Goal: Information Seeking & Learning: Find specific fact

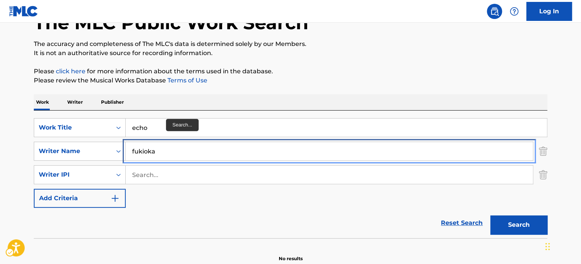
click at [167, 156] on input "fukioka" at bounding box center [329, 151] width 407 height 18
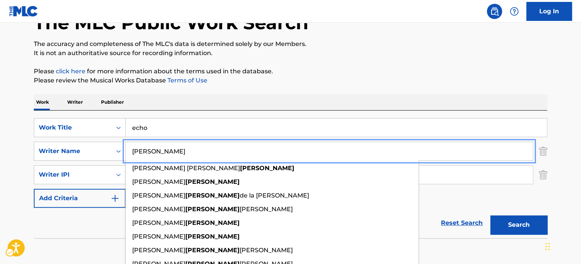
type input "[PERSON_NAME]"
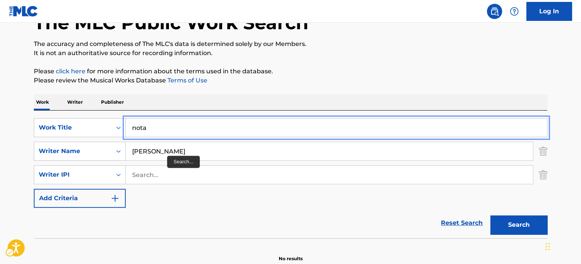
type input "nota"
click at [34, 189] on button "Add Criteria" at bounding box center [80, 198] width 92 height 19
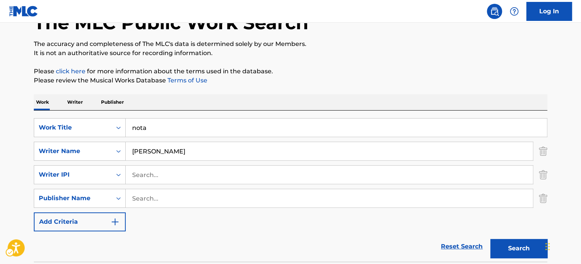
click at [236, 112] on div "SearchWithCriteria935d4c84-9adc-4062-ac59-5e24df3c2022 Work Title nota SearchWi…" at bounding box center [290, 185] width 513 height 151
click at [215, 142] on div "[PERSON_NAME]" at bounding box center [329, 151] width 407 height 19
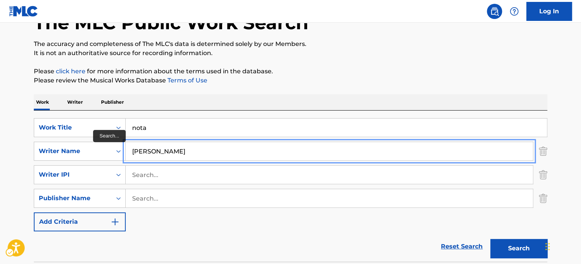
click at [214, 150] on input "[PERSON_NAME]" at bounding box center [329, 151] width 407 height 18
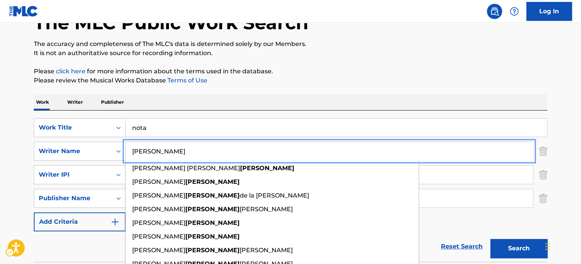
click at [273, 91] on div "The MLC Public Work Search The accuracy and completeness of The MLC's data is d…" at bounding box center [290, 180] width 531 height 378
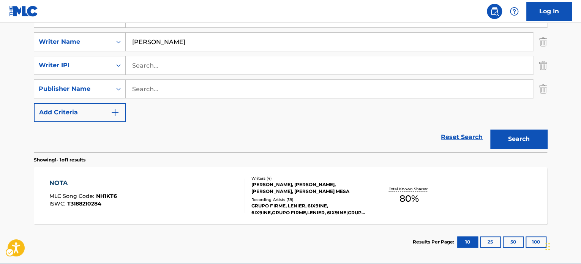
scroll to position [196, 0]
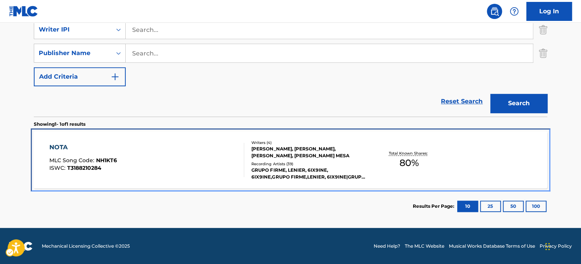
click at [285, 155] on div "[PERSON_NAME], [PERSON_NAME], [PERSON_NAME], [PERSON_NAME] MESA" at bounding box center [308, 152] width 115 height 14
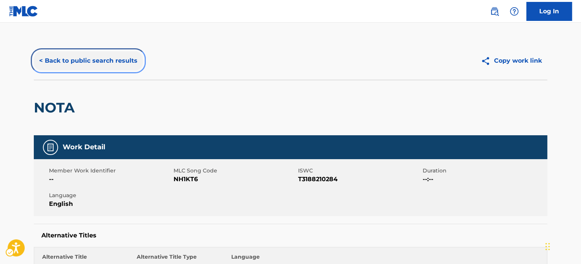
click at [109, 59] on button "< Back to public search results" at bounding box center [88, 60] width 109 height 19
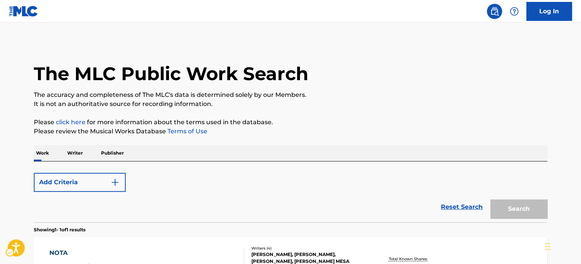
scroll to position [105, 0]
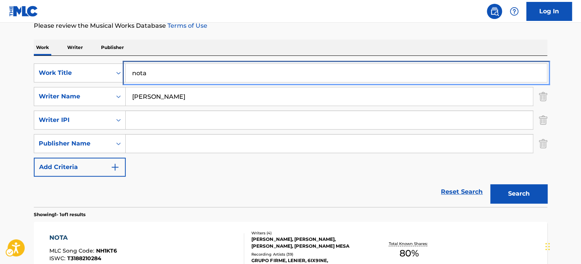
paste input "BORI"
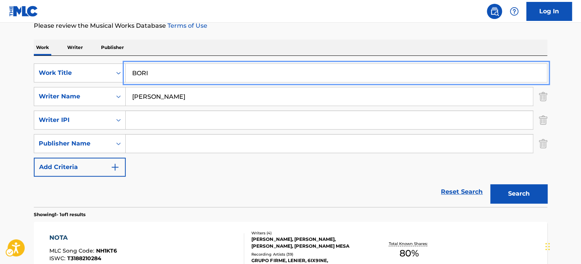
type input "BORI"
drag, startPoint x: 277, startPoint y: 37, endPoint x: 376, endPoint y: 98, distance: 116.6
click at [278, 37] on div "The MLC Public Work Search The accuracy and completeness of The MLC's data is d…" at bounding box center [290, 125] width 531 height 378
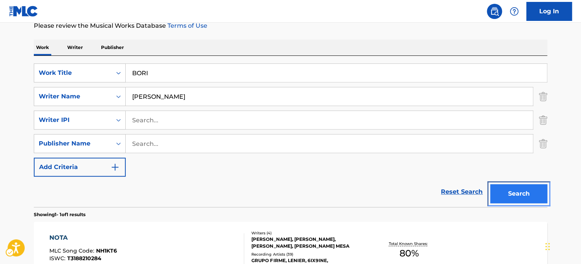
click at [513, 197] on button "Search" at bounding box center [518, 193] width 57 height 19
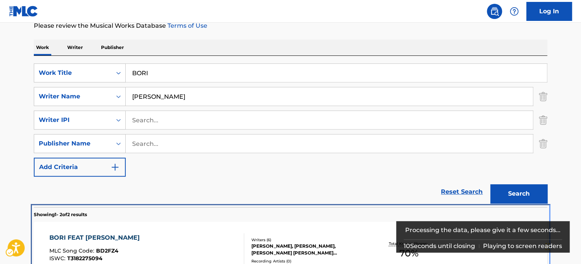
scroll to position [215, 0]
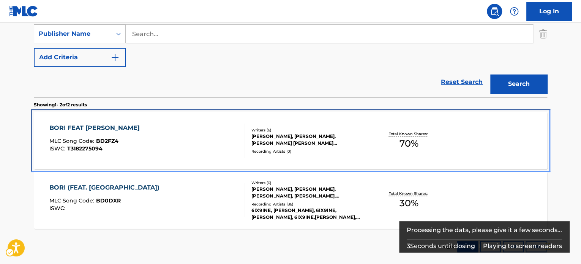
click at [269, 144] on div "[PERSON_NAME], [PERSON_NAME], [PERSON_NAME] [PERSON_NAME] [PERSON_NAME], [PERSO…" at bounding box center [308, 140] width 115 height 14
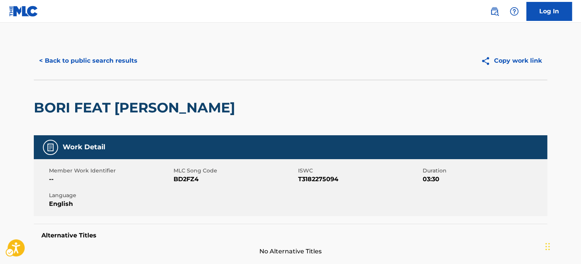
click at [330, 176] on span "ISWC - T3182275094" at bounding box center [359, 179] width 123 height 9
copy span "T3182275094"
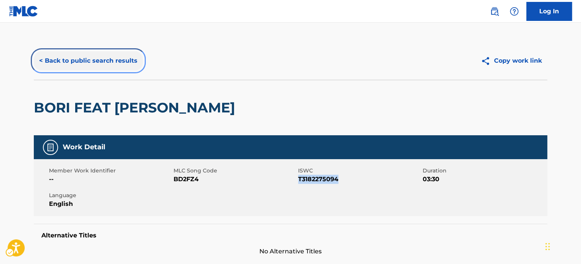
click at [91, 66] on button "< Back to public search results" at bounding box center [88, 60] width 109 height 19
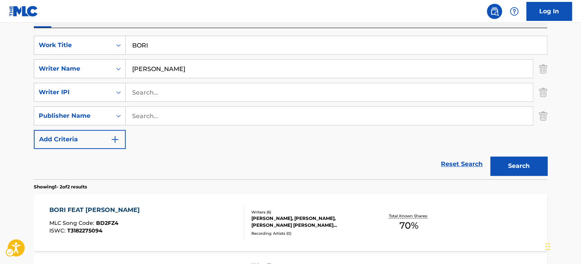
scroll to position [51, 0]
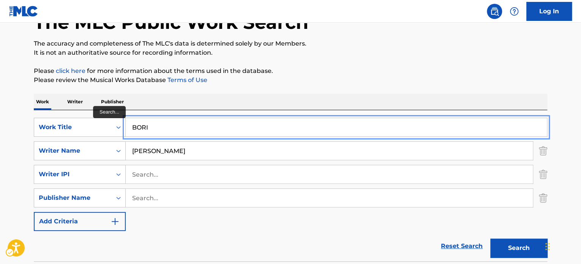
drag, startPoint x: 174, startPoint y: 131, endPoint x: 192, endPoint y: 122, distance: 19.3
paste input "[PERSON_NAME]"
type input "[PERSON_NAME]"
drag, startPoint x: 392, startPoint y: 93, endPoint x: 395, endPoint y: 93, distance: 3.8
click at [392, 93] on div "The MLC Public Work Search The accuracy and completeness of The MLC's data is d…" at bounding box center [290, 210] width 531 height 438
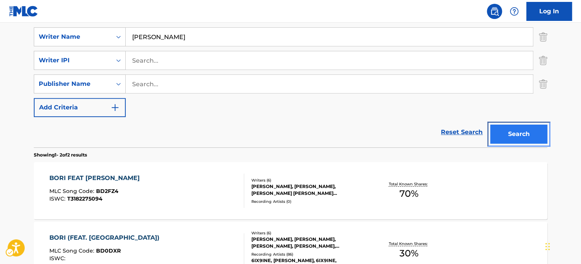
click at [499, 141] on button "Search" at bounding box center [518, 133] width 57 height 19
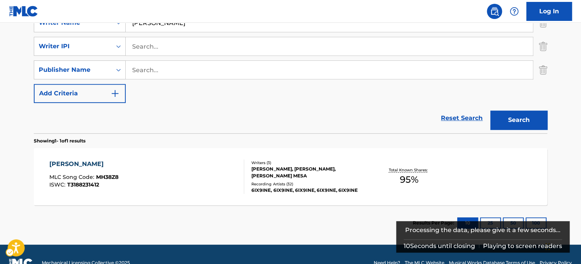
scroll to position [196, 0]
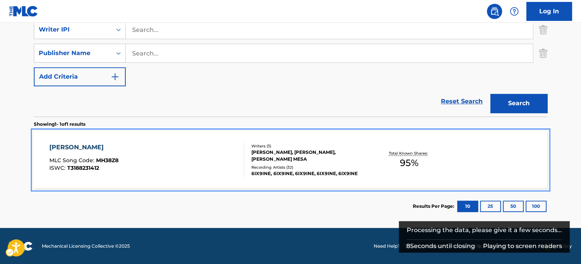
click at [289, 167] on div "Recording Artists ( 32 )" at bounding box center [308, 167] width 115 height 6
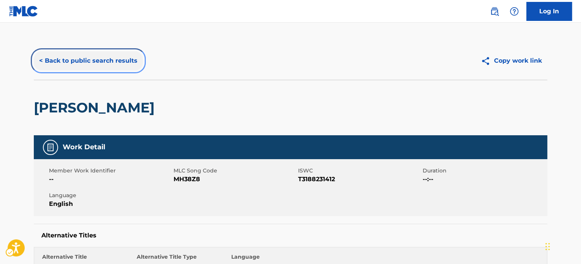
click at [66, 54] on button "< Back to public search results" at bounding box center [88, 60] width 109 height 19
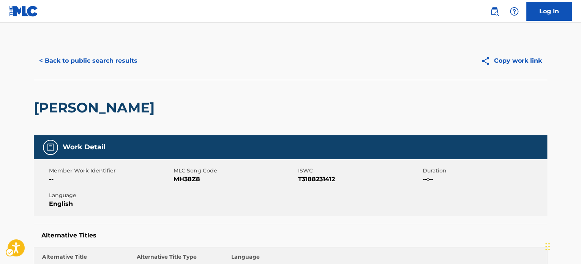
scroll to position [105, 0]
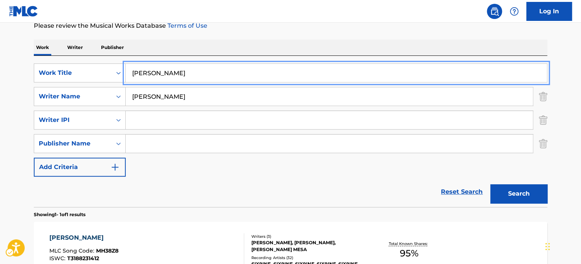
paste input "X PR"
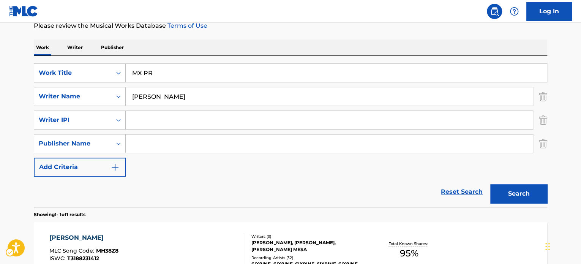
drag, startPoint x: 318, startPoint y: 29, endPoint x: 353, endPoint y: 76, distance: 58.0
click at [318, 29] on p "Please review the Musical Works Database Terms of Use" at bounding box center [290, 25] width 513 height 9
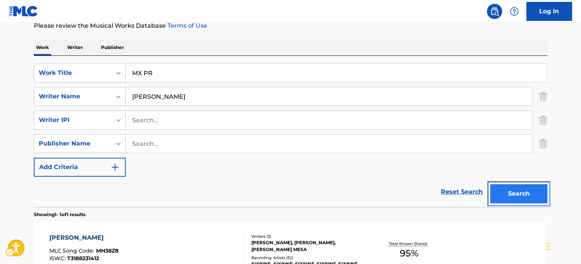
click at [522, 194] on button "Search" at bounding box center [518, 193] width 57 height 19
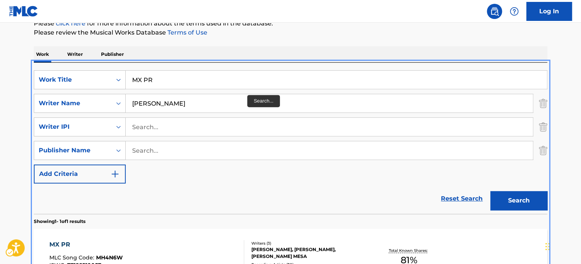
scroll to position [0, 0]
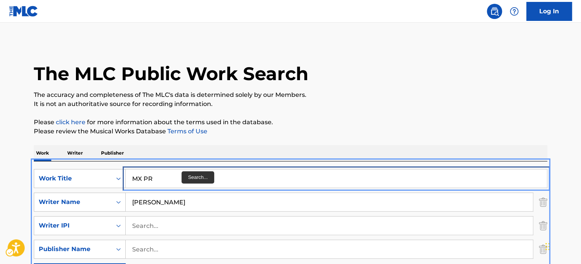
drag, startPoint x: 182, startPoint y: 182, endPoint x: 269, endPoint y: 143, distance: 95.1
click at [182, 183] on input "MX PR" at bounding box center [336, 178] width 421 height 18
paste input "NOTA"
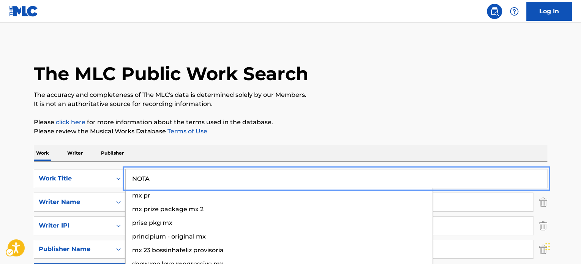
type input "NOTA"
click at [384, 123] on p "Please click here | New Window for more information about the terms used in the…" at bounding box center [290, 122] width 513 height 9
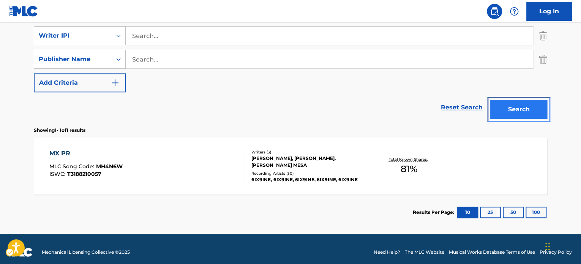
click at [519, 111] on button "Search" at bounding box center [518, 109] width 57 height 19
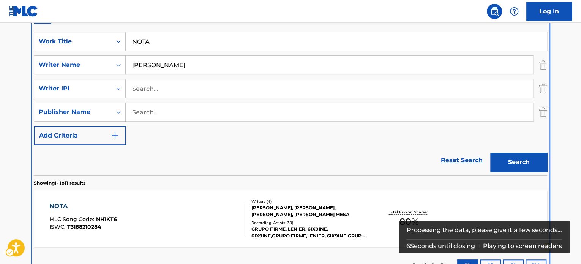
scroll to position [161, 0]
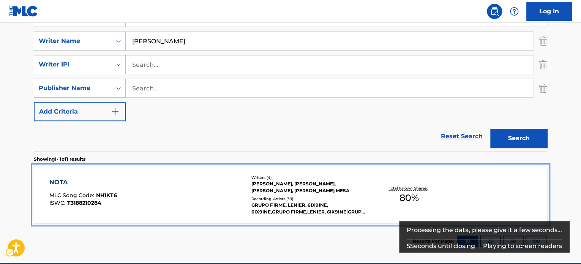
click at [181, 205] on div "NOTA MLC Song Code : NH1KT6 ISWC : T3188210284" at bounding box center [146, 195] width 195 height 34
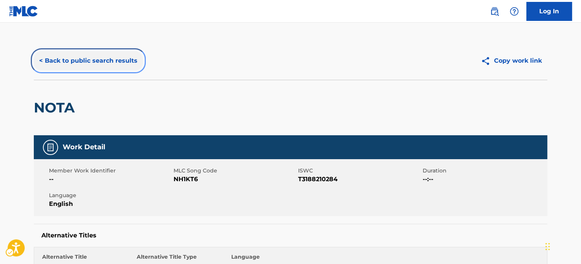
click at [105, 66] on button "< Back to public search results" at bounding box center [88, 60] width 109 height 19
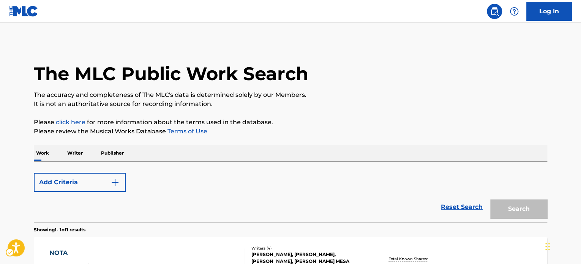
scroll to position [105, 0]
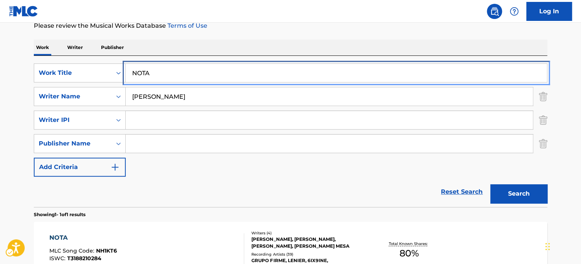
drag, startPoint x: 155, startPoint y: 74, endPoint x: 159, endPoint y: 71, distance: 4.9
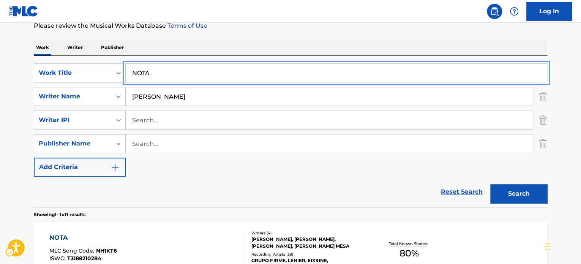
paste input "PA TI"
type input "PA TI"
click at [234, 44] on div "Work Writer Publisher" at bounding box center [290, 47] width 513 height 16
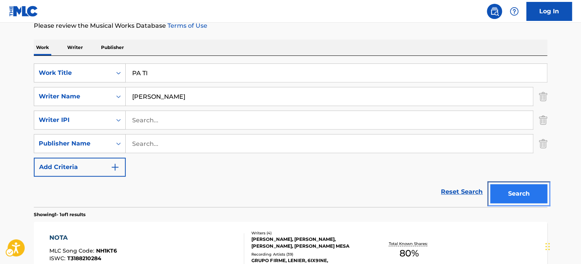
click at [514, 199] on button "Search" at bounding box center [518, 193] width 57 height 19
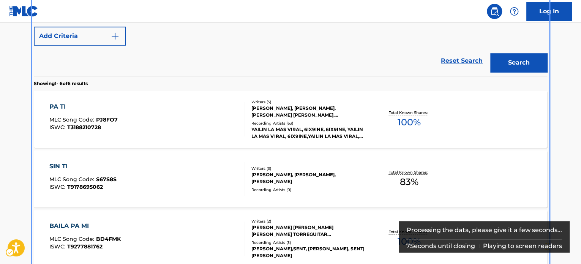
scroll to position [237, 0]
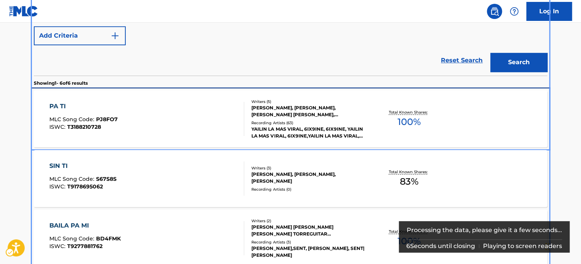
click at [243, 135] on div at bounding box center [241, 119] width 6 height 34
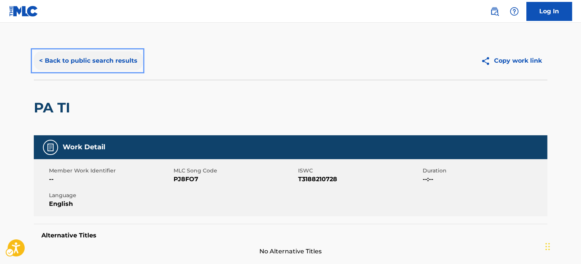
click at [112, 57] on button "< Back to public search results" at bounding box center [88, 60] width 109 height 19
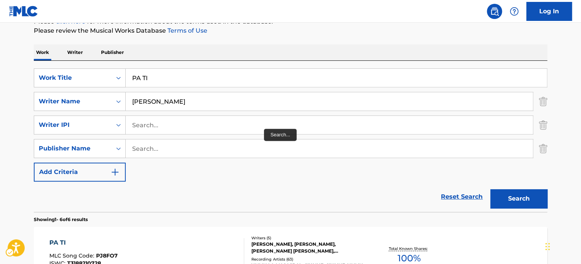
scroll to position [62, 0]
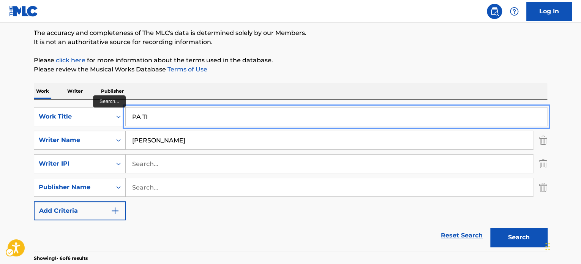
paste input "PA"
type input "PAPA"
drag, startPoint x: 360, startPoint y: 49, endPoint x: 431, endPoint y: 80, distance: 77.3
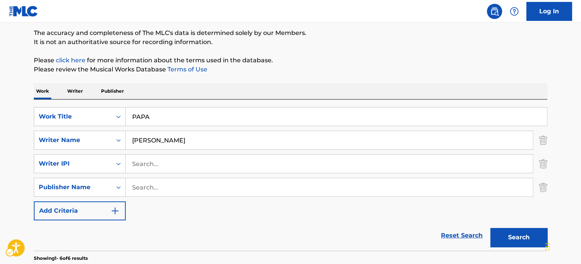
click at [517, 225] on div "Search" at bounding box center [516, 235] width 61 height 30
click at [518, 231] on button "Search" at bounding box center [518, 237] width 57 height 19
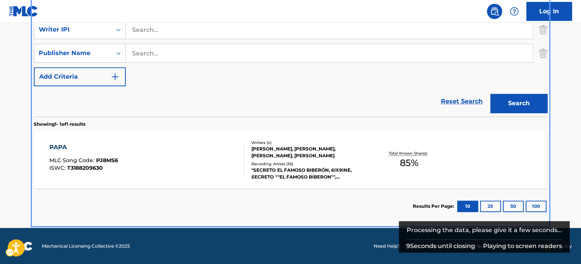
scroll to position [161, 0]
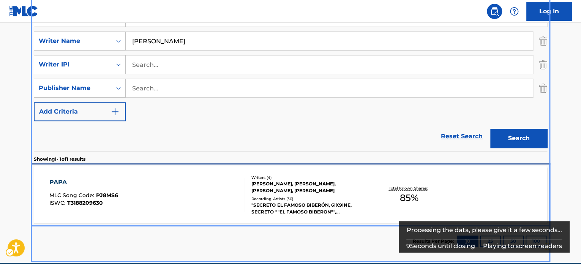
click at [265, 176] on div "Writers ( 4 )" at bounding box center [308, 178] width 115 height 6
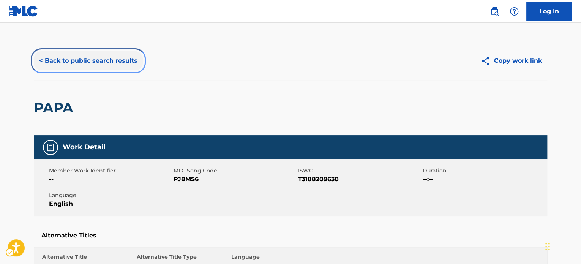
click at [107, 65] on button "< Back to public search results" at bounding box center [88, 60] width 109 height 19
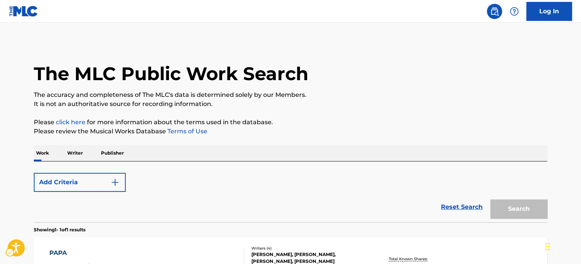
scroll to position [105, 0]
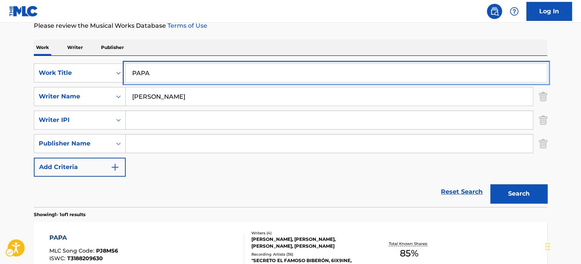
paste input "ERR"
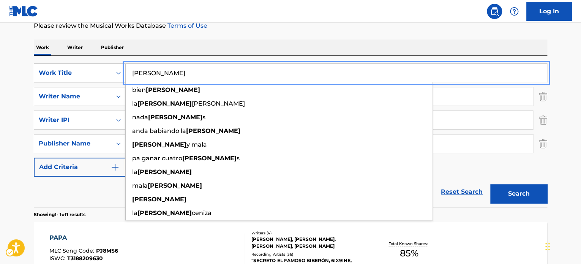
type input "[PERSON_NAME]"
click at [510, 190] on button "Search" at bounding box center [518, 193] width 57 height 19
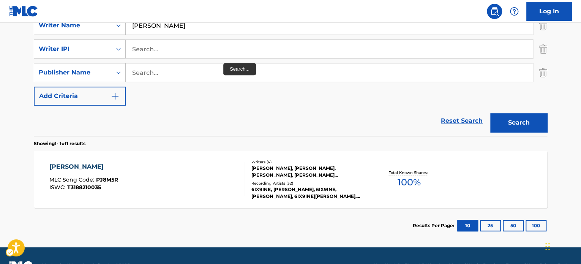
scroll to position [181, 0]
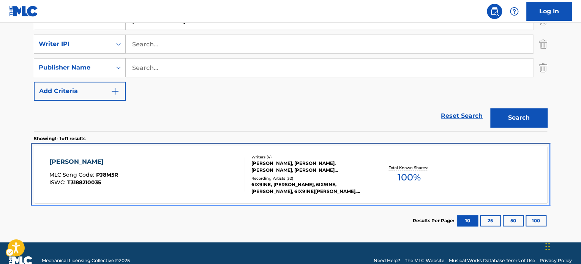
click at [230, 174] on div "[PERSON_NAME] MLC Song Code : PJ8M5R ISWC : T3188210035" at bounding box center [146, 174] width 195 height 34
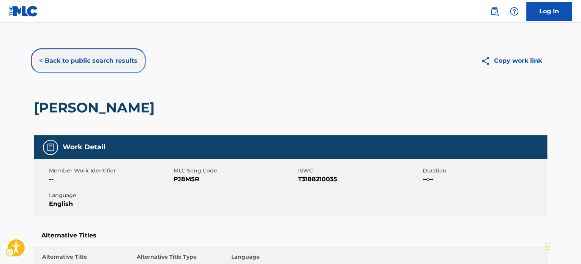
click at [90, 58] on button "< Back to public search results" at bounding box center [88, 60] width 109 height 19
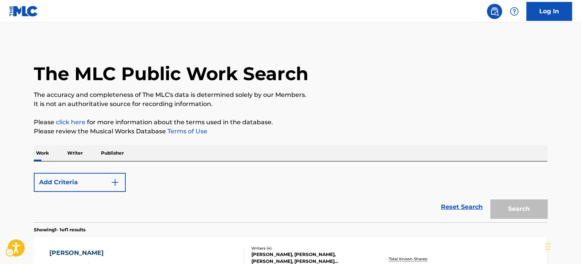
scroll to position [105, 0]
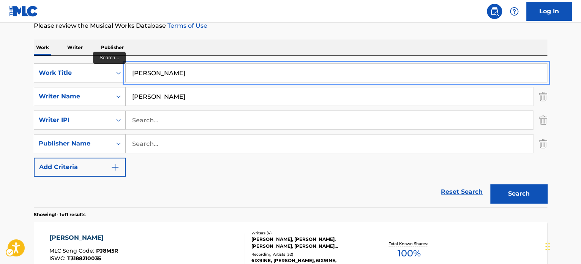
paste input "SOL"
type input "SOLA"
drag, startPoint x: 241, startPoint y: 47, endPoint x: 266, endPoint y: 58, distance: 27.0
click at [241, 47] on div "Work Writer Publisher" at bounding box center [290, 47] width 513 height 16
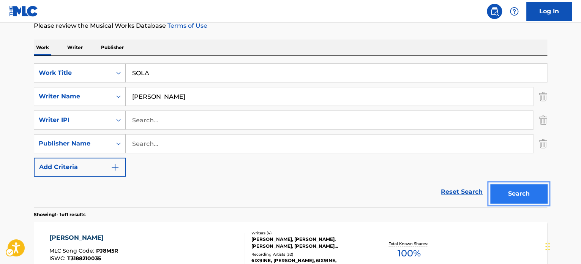
click at [508, 200] on button "Search" at bounding box center [518, 193] width 57 height 19
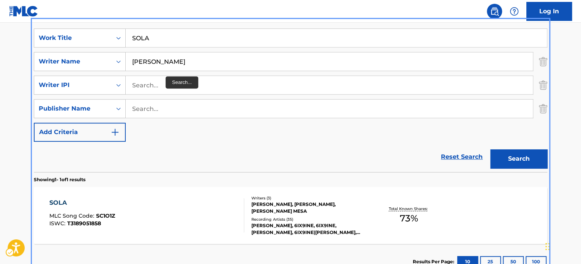
scroll to position [194, 0]
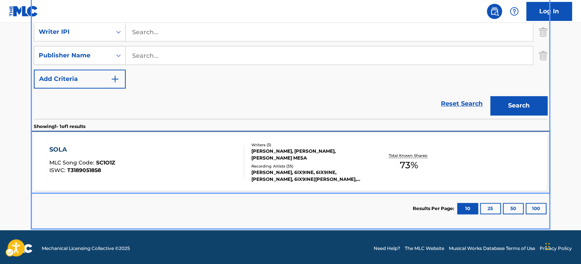
click at [186, 166] on div "SOLA MLC Song Code : SC1O1Z ISWC : T3189051858" at bounding box center [146, 162] width 195 height 34
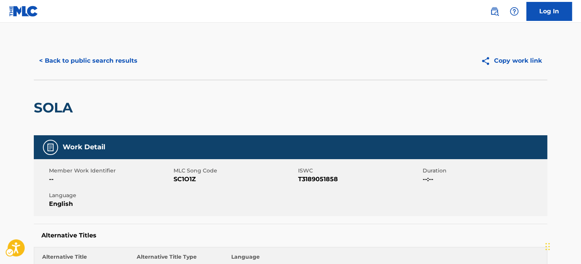
click at [101, 71] on div "< Back to public search results Copy work link" at bounding box center [290, 61] width 513 height 38
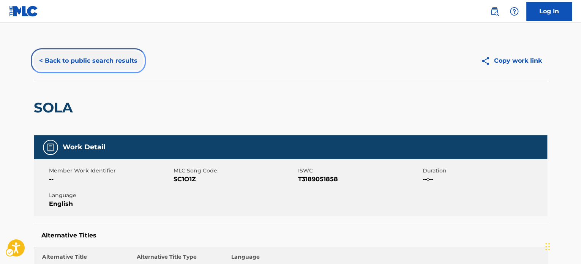
click at [101, 65] on button "< Back to public search results" at bounding box center [88, 60] width 109 height 19
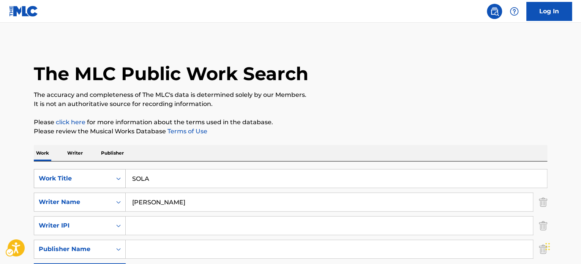
scroll to position [105, 0]
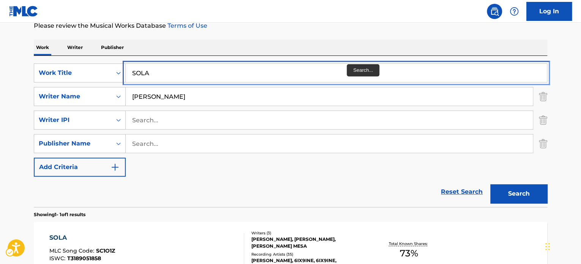
drag, startPoint x: 275, startPoint y: 74, endPoint x: 299, endPoint y: 53, distance: 32.3
paste input "WAPAE"
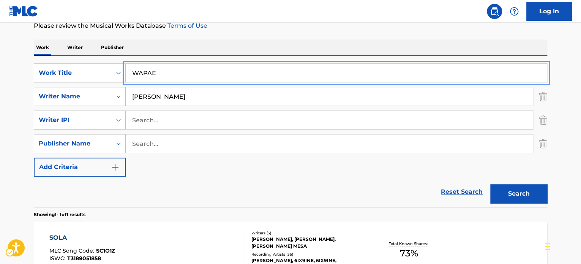
type input "WAPAE"
click at [324, 35] on div "The MLC Public Work Search The accuracy and completeness of The MLC's data is d…" at bounding box center [290, 125] width 531 height 378
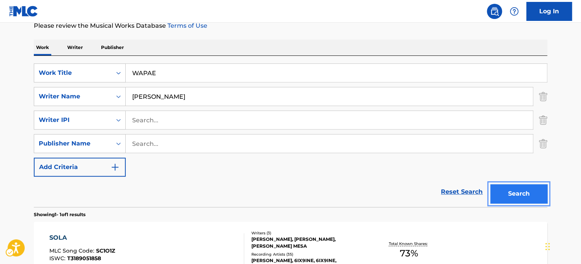
click at [510, 191] on button "Search" at bounding box center [518, 193] width 57 height 19
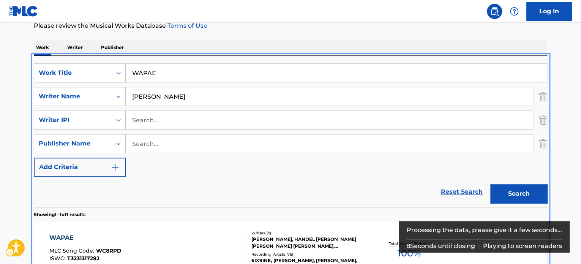
scroll to position [156, 0]
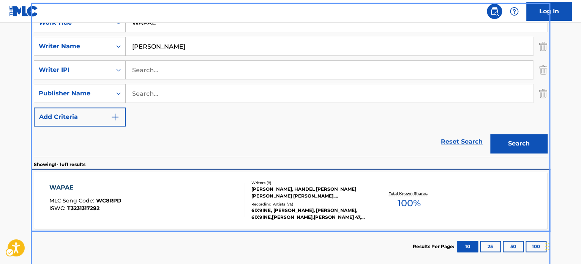
click at [279, 220] on div "WAPAE MLC Song Code : WC8RPD ISWC : T3231317292 Writers ( 8 ) [PERSON_NAME], HA…" at bounding box center [290, 200] width 513 height 57
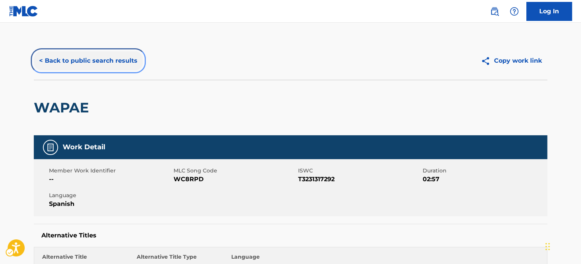
click at [87, 58] on button "< Back to public search results" at bounding box center [88, 60] width 109 height 19
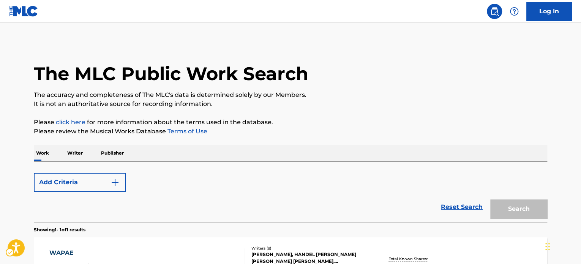
scroll to position [105, 0]
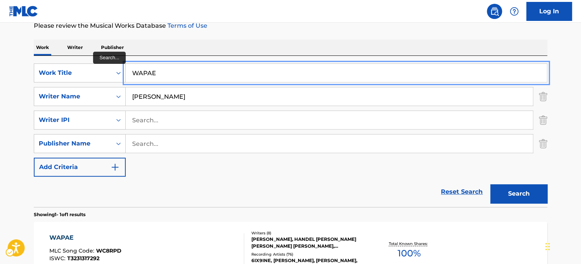
paste input "DUENO"
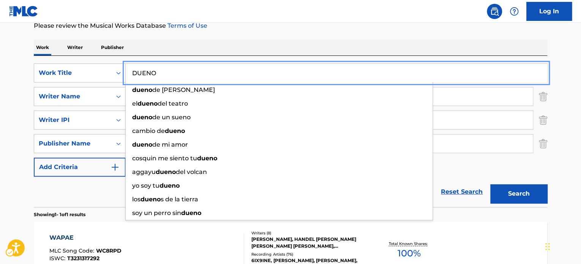
type input "DUENO"
click at [352, 36] on div "The MLC Public Work Search The accuracy and completeness of The MLC's data is d…" at bounding box center [290, 125] width 531 height 378
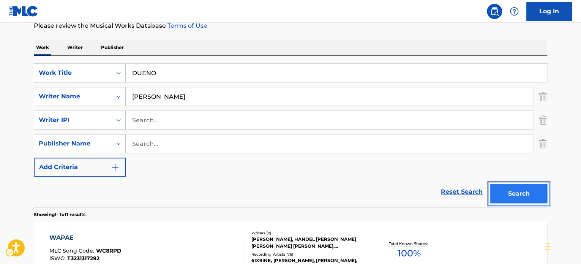
click at [507, 187] on button "Search" at bounding box center [518, 193] width 57 height 19
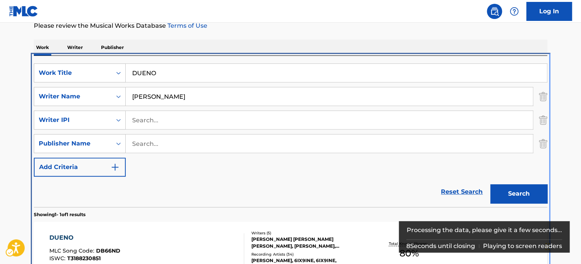
scroll to position [156, 0]
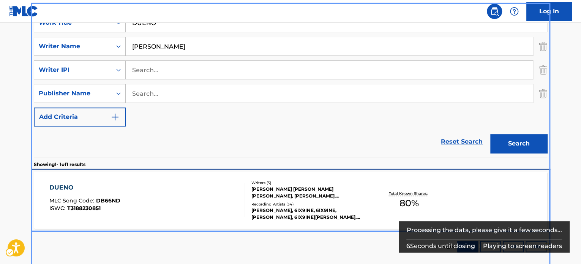
click at [255, 216] on div "[PERSON_NAME], 6IX9INE, 6IX9INE,[PERSON_NAME], 6IX9INE|[PERSON_NAME], 6IX9INE, …" at bounding box center [308, 214] width 115 height 14
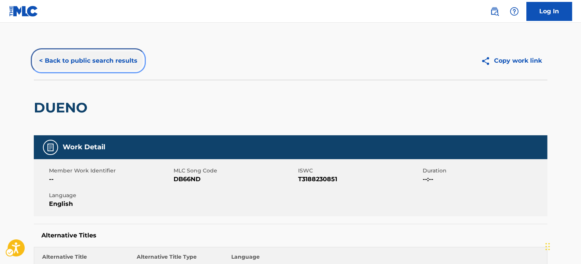
click at [77, 62] on button "< Back to public search results" at bounding box center [88, 60] width 109 height 19
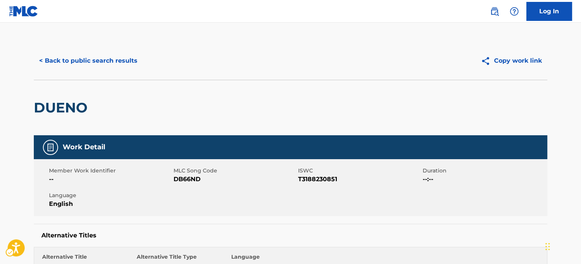
scroll to position [105, 0]
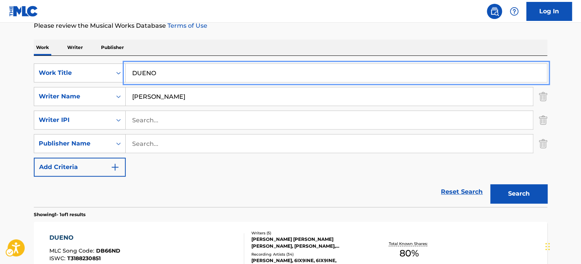
paste input "Y AHORA"
type input "Y AHORA"
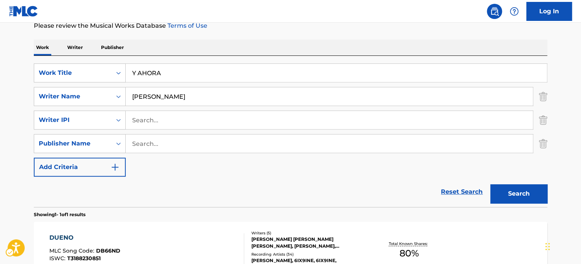
click at [250, 45] on div "Work Writer Publisher" at bounding box center [290, 47] width 513 height 16
click at [520, 190] on button "Search" at bounding box center [518, 193] width 57 height 19
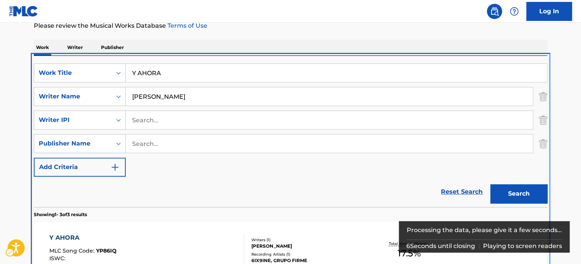
scroll to position [275, 0]
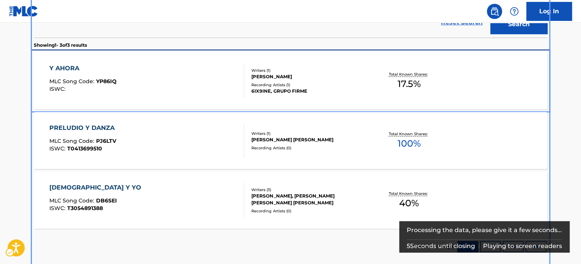
click at [182, 87] on div "Y AHORA MLC Song Code : YP86IQ ISWC :" at bounding box center [146, 81] width 195 height 34
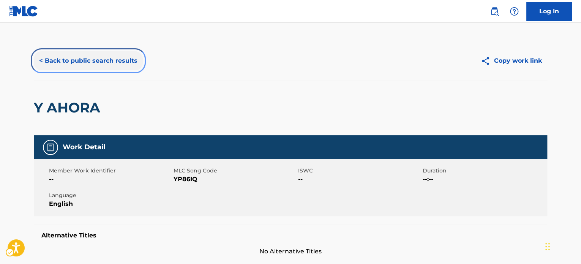
click at [108, 66] on button "< Back to public search results" at bounding box center [88, 60] width 109 height 19
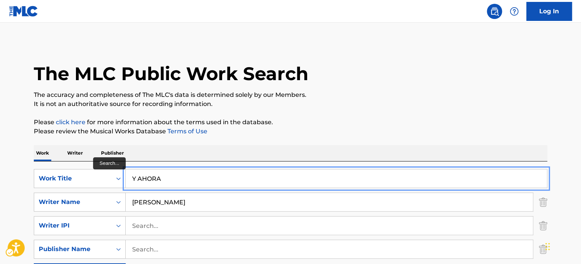
paste input "G LOCK"
type input "G LOCK"
click at [402, 123] on p "Please click here for more information about the terms used in the database." at bounding box center [290, 122] width 513 height 9
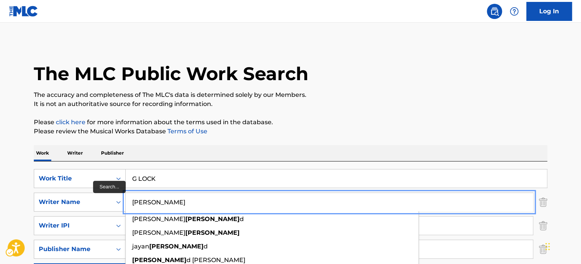
type input "[PERSON_NAME]"
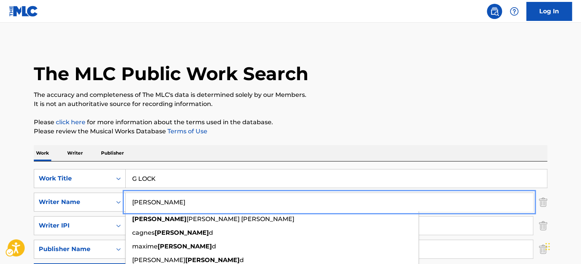
scroll to position [114, 0]
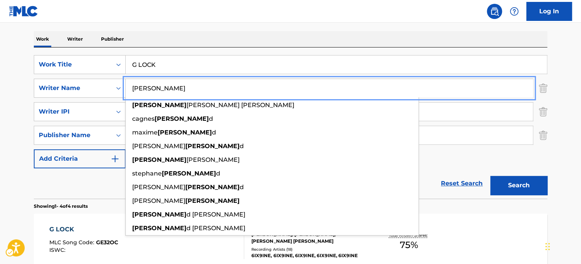
click at [559, 216] on main "The MLC Public Work Search The accuracy and completeness of The MLC's data is d…" at bounding box center [290, 198] width 581 height 579
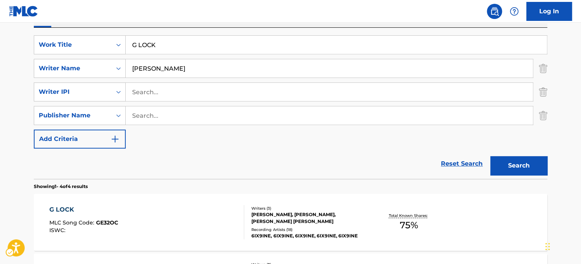
scroll to position [190, 0]
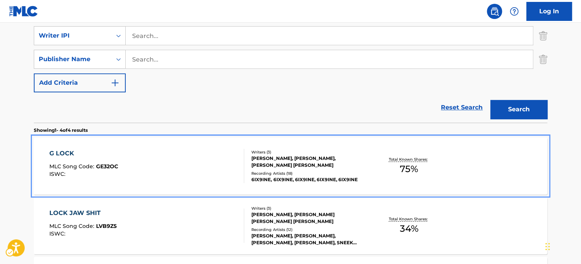
click at [373, 176] on div "Total Known Shares: 75 %" at bounding box center [408, 165] width 85 height 23
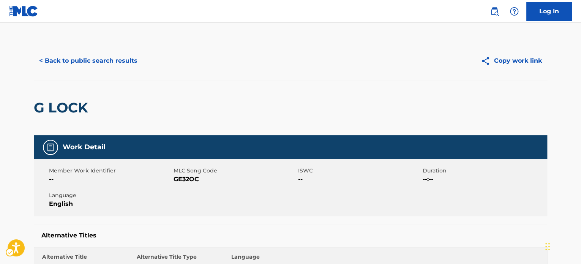
click at [318, 176] on span "--" at bounding box center [359, 179] width 123 height 9
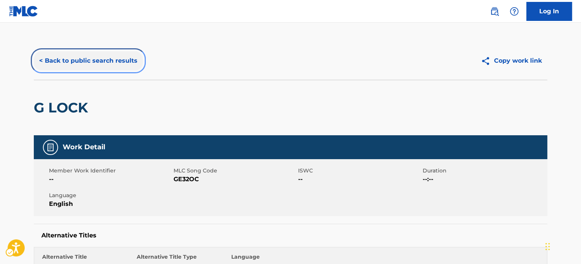
click at [105, 54] on button "< Back to public search results" at bounding box center [88, 60] width 109 height 19
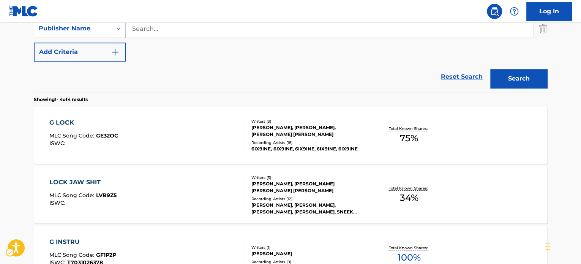
scroll to position [128, 0]
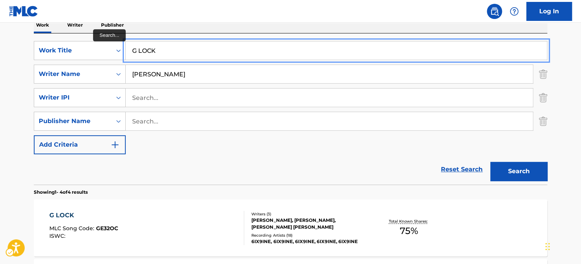
paste input "100 WAYS"
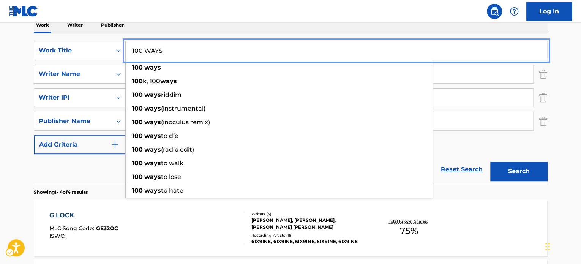
type input "100 WAYS"
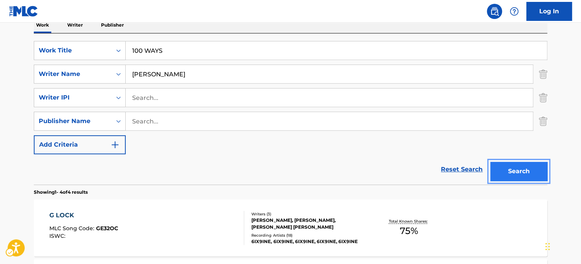
click at [509, 166] on button "Search" at bounding box center [518, 171] width 57 height 19
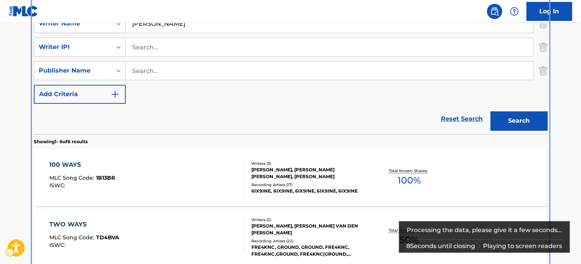
scroll to position [199, 0]
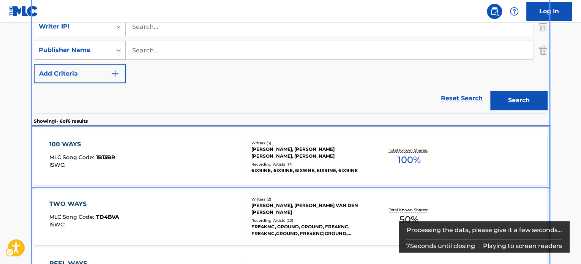
click at [276, 153] on div "[PERSON_NAME], [PERSON_NAME] [PERSON_NAME], [PERSON_NAME]" at bounding box center [308, 153] width 115 height 14
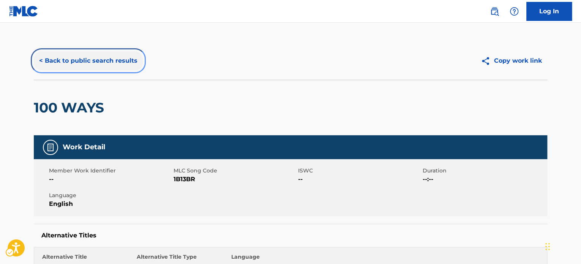
click at [102, 61] on button "< Back to public search results" at bounding box center [88, 60] width 109 height 19
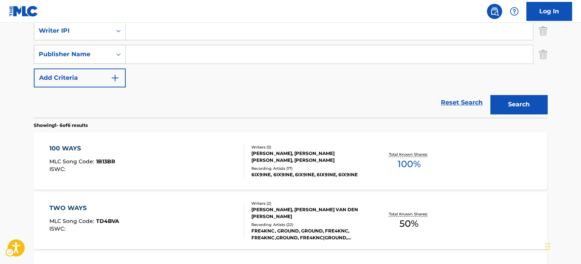
scroll to position [100, 0]
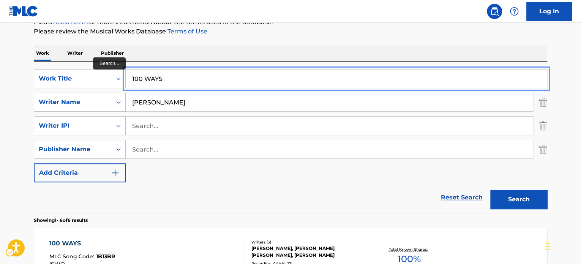
paste input "FEEFAFO"
type input "FEEFAFO"
click at [301, 49] on div "Work Writer Publisher" at bounding box center [290, 53] width 513 height 16
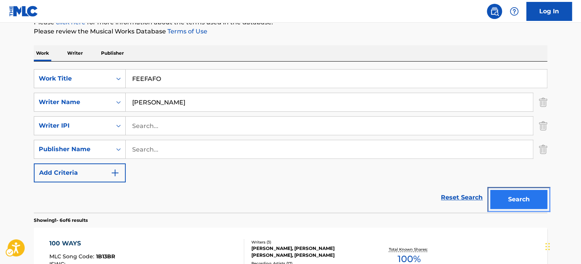
click at [521, 200] on button "Search" at bounding box center [518, 199] width 57 height 19
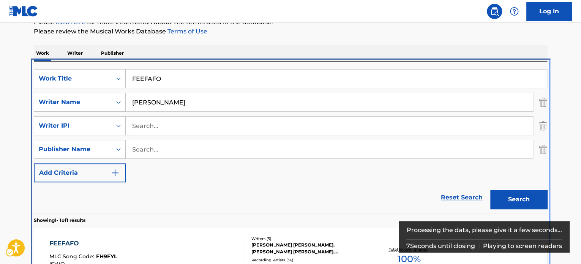
scroll to position [156, 0]
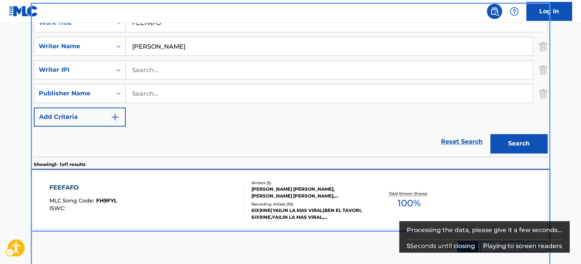
click at [162, 209] on div "FEEFAFO MLC Song Code : FH9FYL ISWC :" at bounding box center [146, 200] width 195 height 34
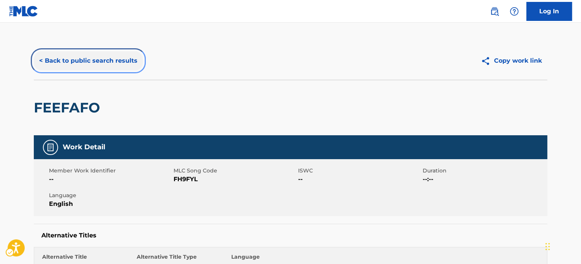
click at [102, 63] on button "< Back to public search results" at bounding box center [88, 60] width 109 height 19
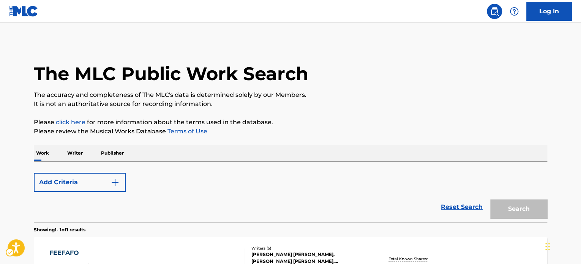
scroll to position [105, 0]
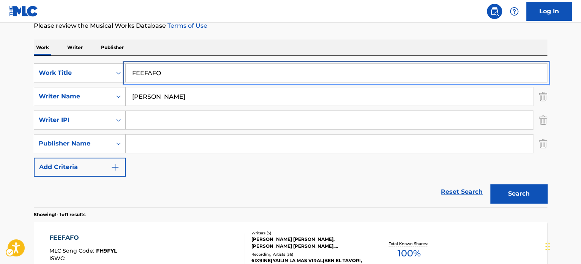
paste input "AH"
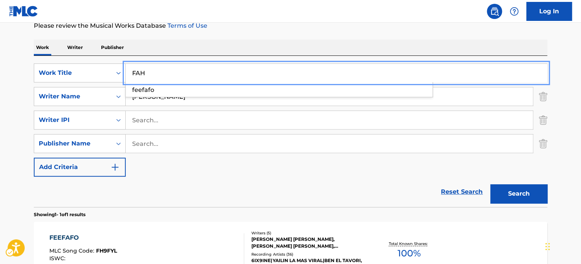
type input "FAH"
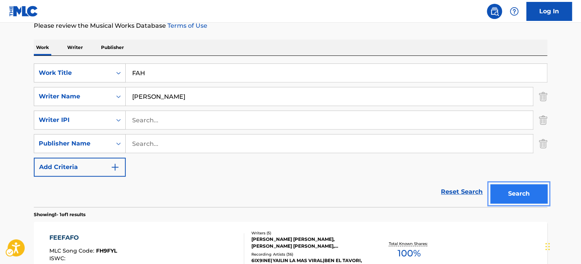
click at [518, 192] on button "Search" at bounding box center [518, 193] width 57 height 19
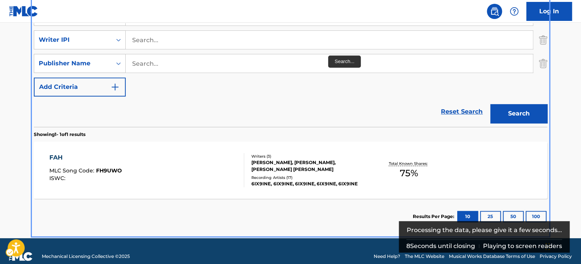
scroll to position [194, 0]
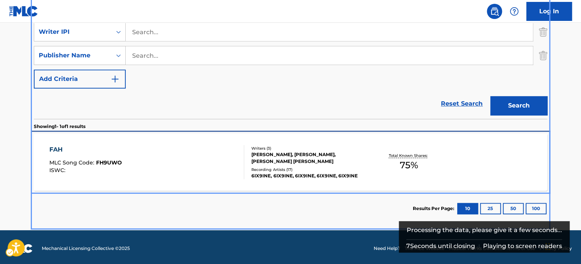
click at [303, 151] on div "[PERSON_NAME], [PERSON_NAME], [PERSON_NAME] [PERSON_NAME]" at bounding box center [308, 158] width 115 height 14
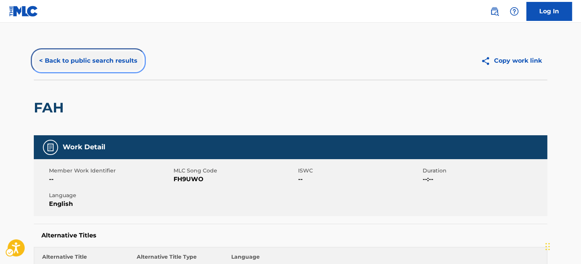
click at [102, 55] on button "< Back to public search results" at bounding box center [88, 60] width 109 height 19
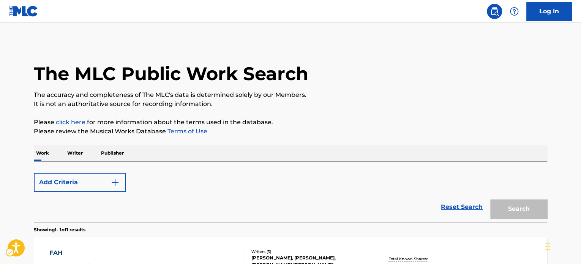
scroll to position [105, 0]
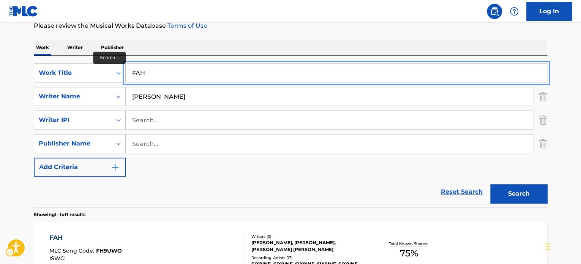
drag, startPoint x: 193, startPoint y: 72, endPoint x: 234, endPoint y: 52, distance: 45.8
paste input "BUDDY"
type input "BUDDY"
drag, startPoint x: 257, startPoint y: 41, endPoint x: 490, endPoint y: 178, distance: 270.3
click at [257, 41] on div "Work Writer Publisher" at bounding box center [290, 47] width 513 height 16
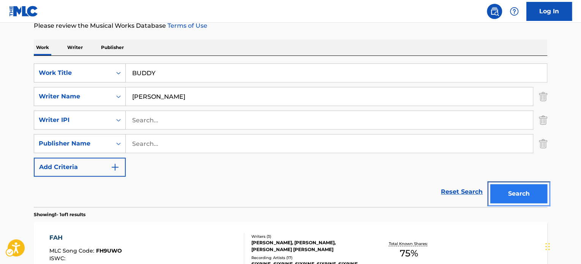
click at [502, 190] on button "Search" at bounding box center [518, 193] width 57 height 19
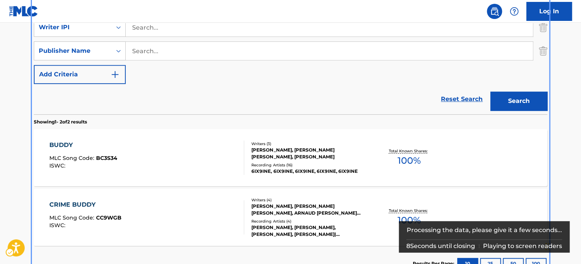
scroll to position [199, 0]
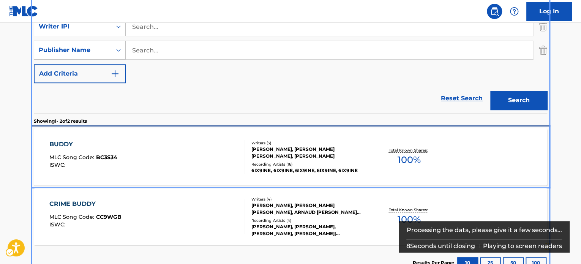
click at [330, 146] on div "[PERSON_NAME], [PERSON_NAME] [PERSON_NAME], [PERSON_NAME]" at bounding box center [308, 153] width 115 height 14
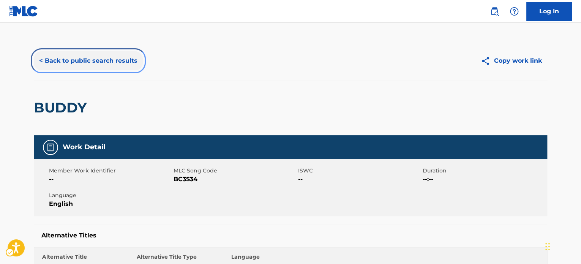
click at [79, 59] on button "< Back to public search results" at bounding box center [88, 60] width 109 height 19
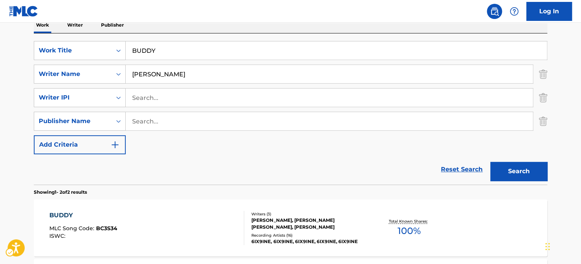
scroll to position [127, 0]
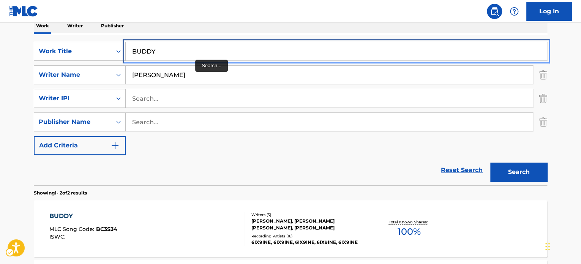
drag, startPoint x: 193, startPoint y: 51, endPoint x: 260, endPoint y: 74, distance: 70.9
paste input "SIMM"
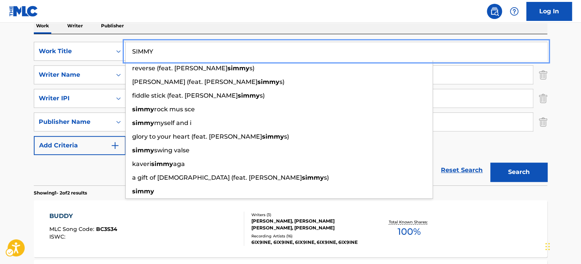
type input "SIMMY"
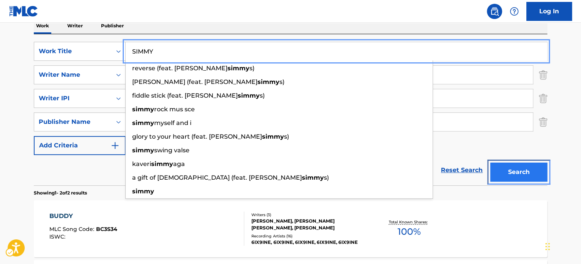
click at [522, 174] on button "Search" at bounding box center [518, 171] width 57 height 19
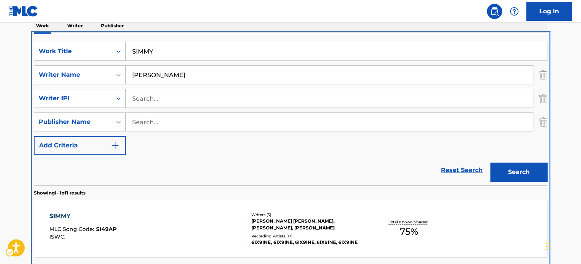
scroll to position [156, 0]
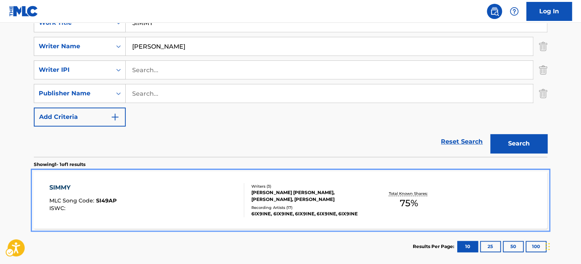
click at [246, 192] on div "Writers ( 3 ) [PERSON_NAME] [PERSON_NAME], [PERSON_NAME], [PERSON_NAME] Recordi…" at bounding box center [305, 200] width 122 height 34
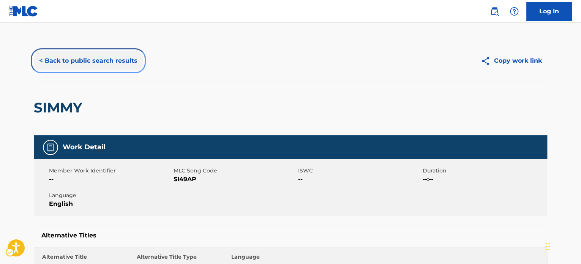
drag, startPoint x: 79, startPoint y: 65, endPoint x: 198, endPoint y: 72, distance: 119.4
click at [79, 65] on button "< Back to public search results" at bounding box center [88, 60] width 109 height 19
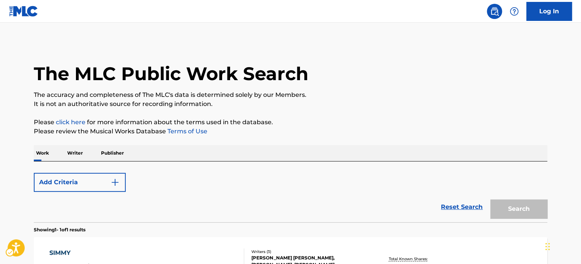
scroll to position [105, 0]
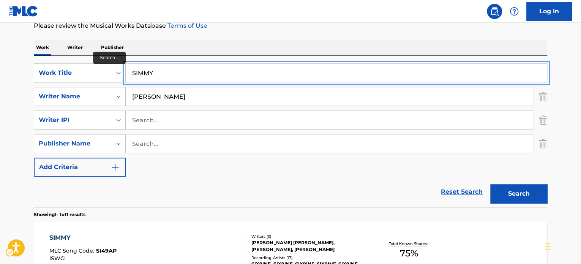
drag, startPoint x: 183, startPoint y: 65, endPoint x: 196, endPoint y: 59, distance: 13.9
paste input "GOOO"
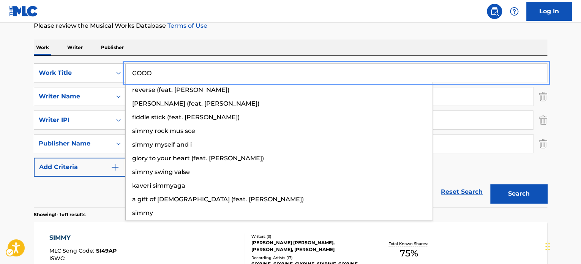
type input "GOOO"
drag, startPoint x: 256, startPoint y: 41, endPoint x: 490, endPoint y: 151, distance: 258.9
click at [257, 41] on div "Work Writer Publisher" at bounding box center [290, 47] width 513 height 16
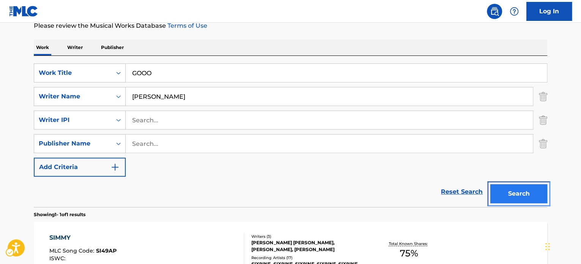
click at [515, 190] on button "Search" at bounding box center [518, 193] width 57 height 19
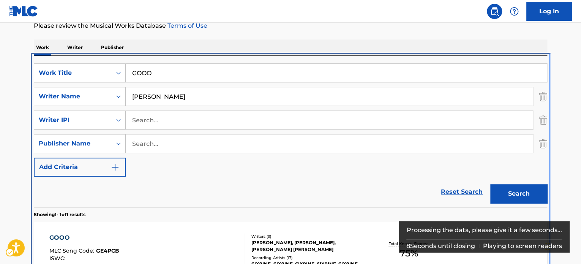
scroll to position [156, 0]
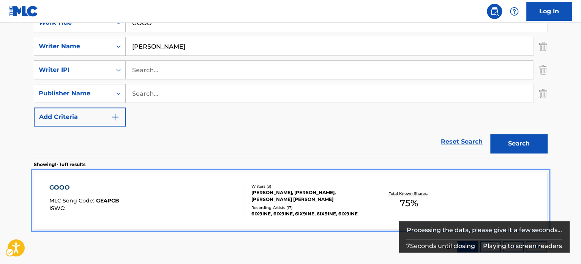
click at [253, 208] on div "Recording Artists ( 17 )" at bounding box center [308, 208] width 115 height 6
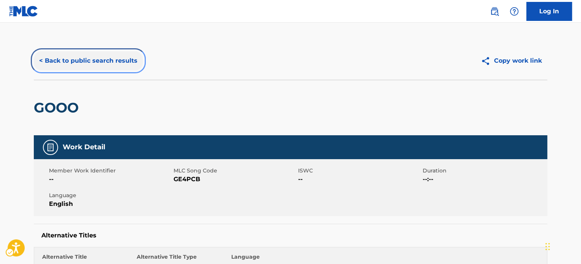
click at [86, 57] on button "< Back to public search results" at bounding box center [88, 60] width 109 height 19
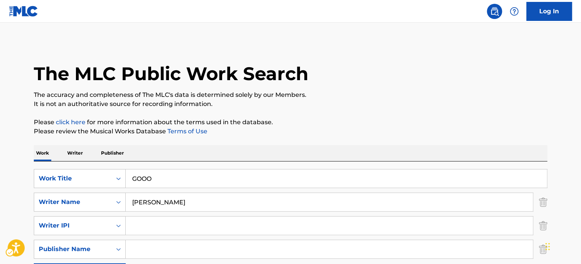
scroll to position [105, 0]
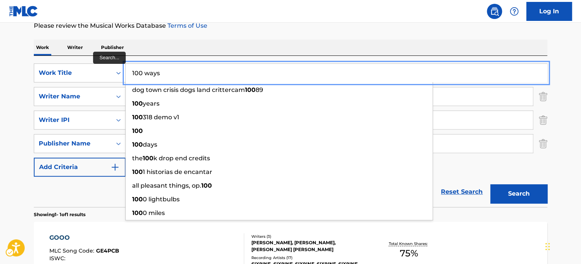
type input "100 ways"
click at [490, 184] on button "Search" at bounding box center [518, 193] width 57 height 19
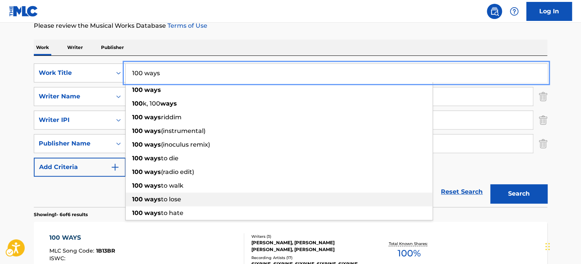
scroll to position [143, 0]
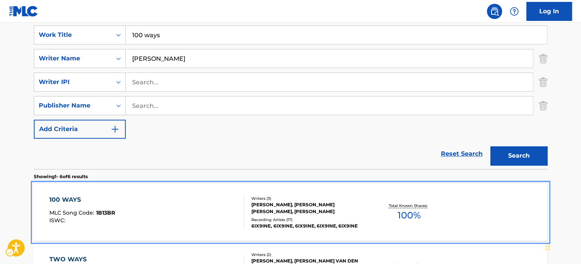
click at [302, 216] on div "Writers ( 3 ) [PERSON_NAME], [PERSON_NAME] [PERSON_NAME], [PERSON_NAME] Recordi…" at bounding box center [305, 212] width 122 height 34
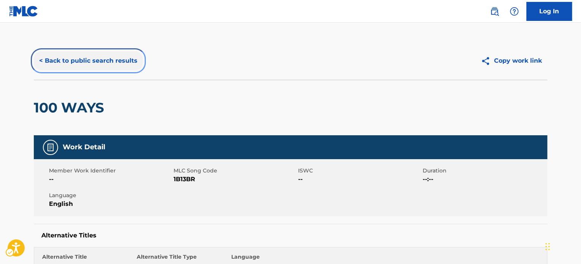
click at [101, 65] on button "< Back to public search results" at bounding box center [88, 60] width 109 height 19
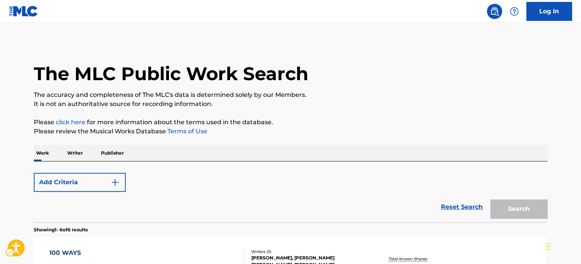
scroll to position [143, 0]
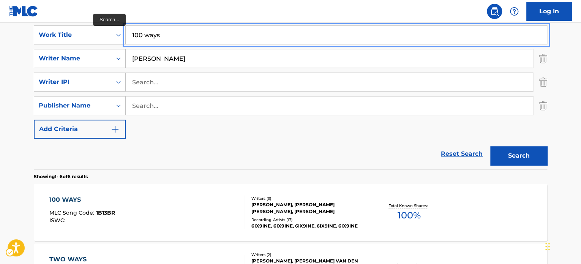
paste input "PA TI"
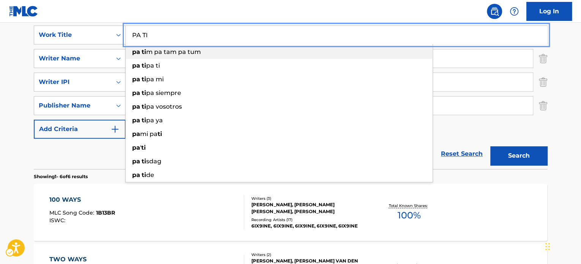
type input "PA TI"
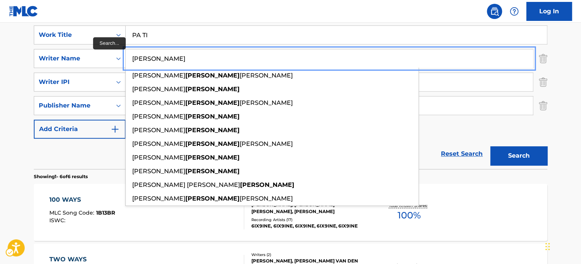
type input "[PERSON_NAME]"
click at [490, 146] on button "Search" at bounding box center [518, 155] width 57 height 19
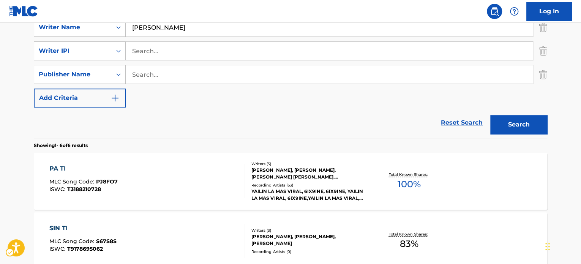
scroll to position [175, 0]
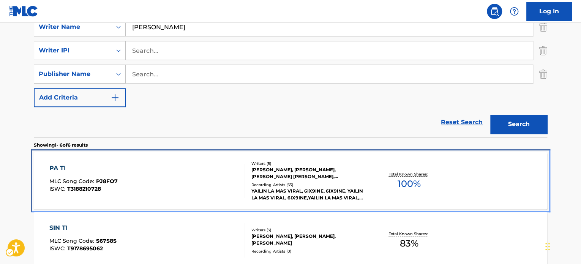
click at [260, 166] on div "[PERSON_NAME], [PERSON_NAME], [PERSON_NAME] [PERSON_NAME], [PERSON_NAME] [PERSO…" at bounding box center [308, 173] width 115 height 14
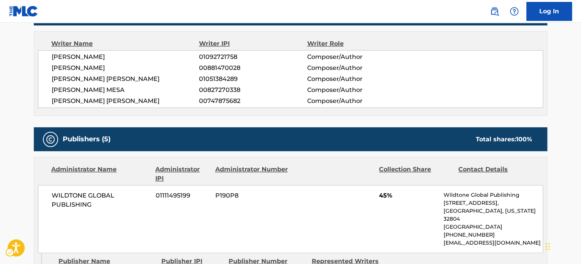
scroll to position [266, 0]
